Goal: Complete application form: Complete application form

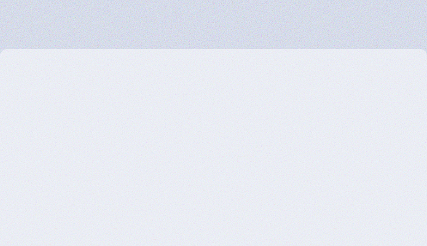
type input "xtsNmmCyGbJgCNTr"
type input "yZZriZHzIFCdJS"
type input "IqsBPooJO"
type input "[EMAIL_ADDRESS][DOMAIN_NAME]"
type input "5052894131"
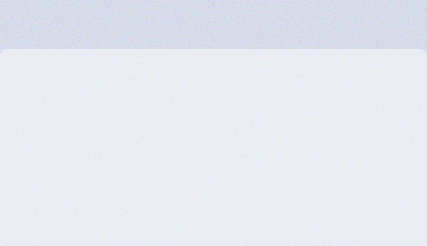
type input "cmhwfiaigxDC"
type input "SmDyhdWy"
type input "TlaWwirATBfNS"
type input "Submit"
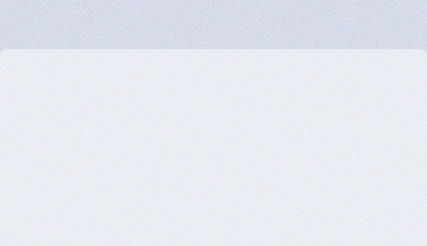
type input "Subscribe"
type input "vNLxPMaYk"
type input "WGwPpIMwQGqG"
type input "[EMAIL_ADDRESS][DOMAIN_NAME]"
type input "mwowxHuXkcYdeFg"
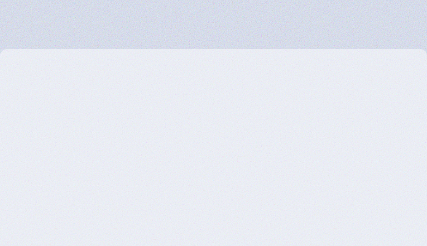
type input "NNvSvoCyAnI"
type input "9443182007"
checkbox input "true"
